Goal: Complete application form

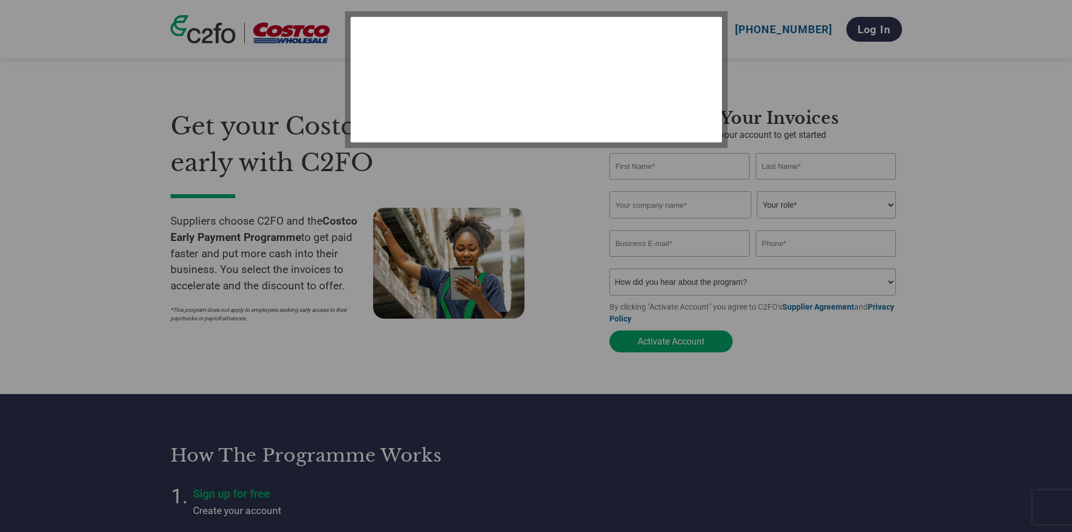
select select "en-[GEOGRAPHIC_DATA]"
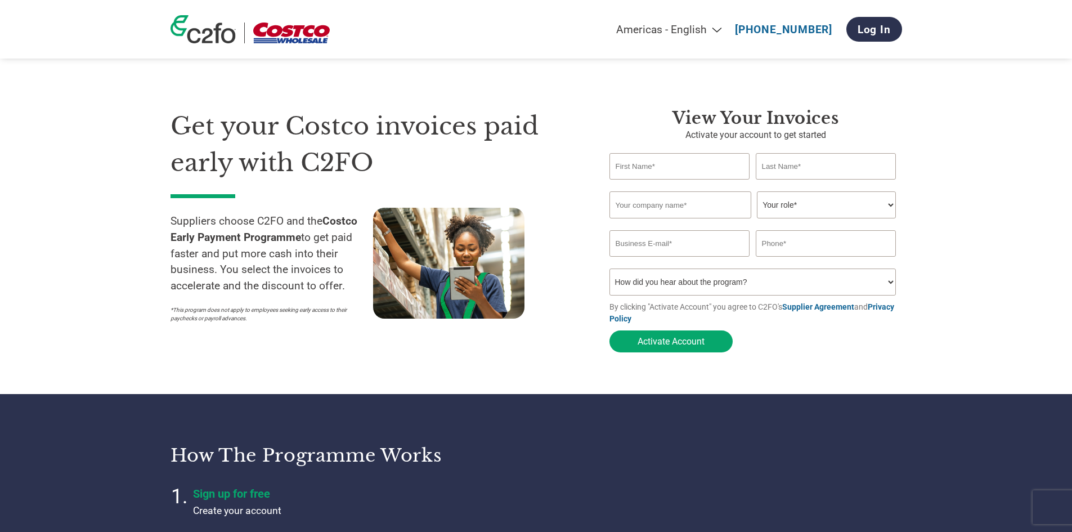
click at [687, 205] on input "text" at bounding box center [680, 204] width 142 height 27
drag, startPoint x: 617, startPoint y: 207, endPoint x: 626, endPoint y: 207, distance: 9.0
click at [618, 207] on input "t&L Sugars Normanton" at bounding box center [680, 204] width 142 height 27
type input "T&L Sugars Normanton"
click at [808, 210] on select "Your role* CFO Controller Credit Manager Finance Director Treasurer CEO Preside…" at bounding box center [826, 204] width 139 height 27
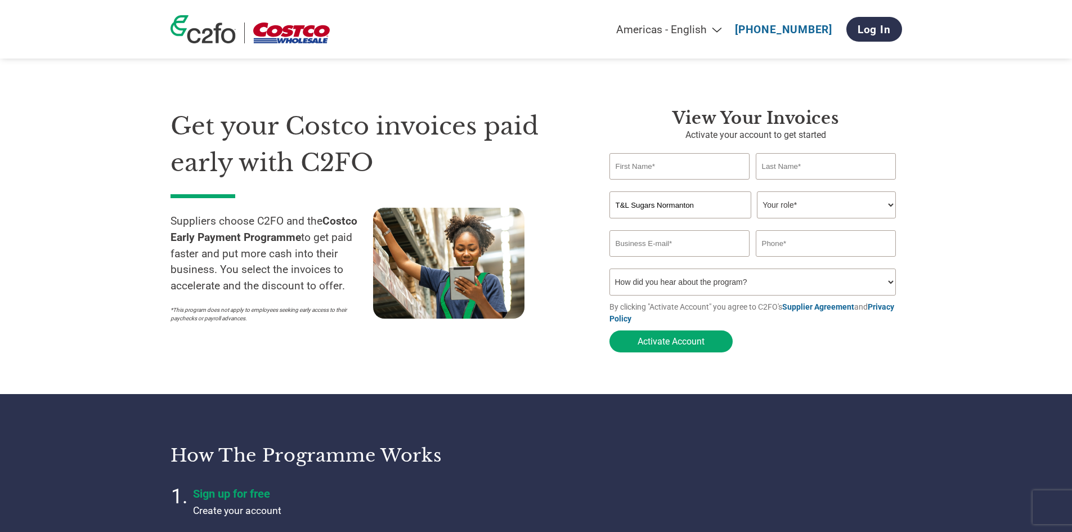
select select "CONTROLLER"
click at [757, 192] on select "Your role* CFO Controller Credit Manager Finance Director Treasurer CEO Preside…" at bounding box center [826, 204] width 139 height 27
click at [696, 286] on select "How did you hear about the program? Received a letter Email Social Media Online…" at bounding box center [752, 281] width 287 height 27
select select "Email"
click at [609, 272] on select "How did you hear about the program? Received a letter Email Social Media Online…" at bounding box center [752, 281] width 287 height 27
